Goal: Information Seeking & Learning: Learn about a topic

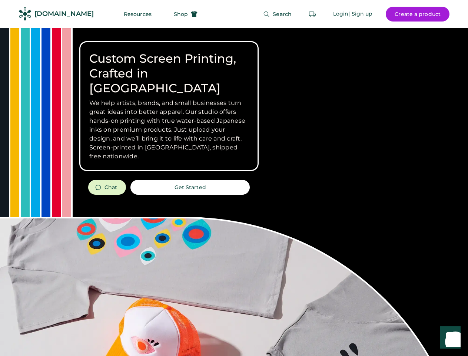
click at [234, 178] on div "Custom Screen Printing, Crafted in [GEOGRAPHIC_DATA] We help artists, brands, a…" at bounding box center [234, 263] width 468 height 470
click at [234, 192] on div "Custom Screen Printing, Crafted in [GEOGRAPHIC_DATA] We help artists, brands, a…" at bounding box center [234, 263] width 468 height 470
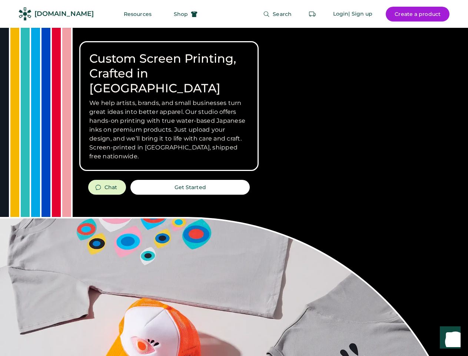
click at [234, 192] on div "Custom Screen Printing, Crafted in [GEOGRAPHIC_DATA] We help artists, brands, a…" at bounding box center [234, 263] width 468 height 470
click at [169, 106] on h3 "We help artists, brands, and small businesses turn great ideas into better appa…" at bounding box center [168, 130] width 159 height 62
click at [169, 99] on h3 "We help artists, brands, and small businesses turn great ideas into better appa…" at bounding box center [168, 130] width 159 height 62
click at [169, 66] on h1 "Custom Screen Printing, Crafted in [GEOGRAPHIC_DATA]" at bounding box center [168, 73] width 159 height 44
